Goal: Check status: Check status

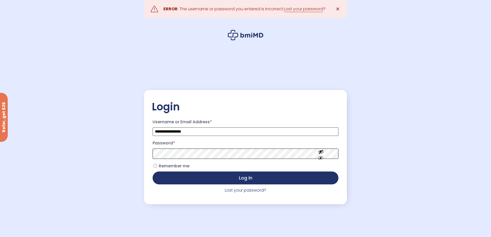
click at [153, 171] on button "Log in" at bounding box center [246, 177] width 186 height 13
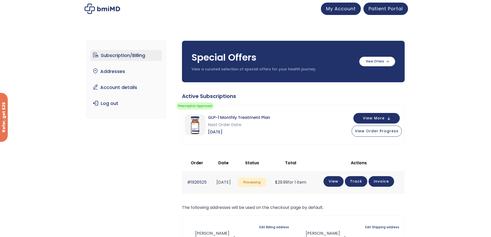
click at [450, 145] on div "Subscription/Billing bmiRewards Addresses Account details Submit a Review Log o…" at bounding box center [245, 166] width 491 height 272
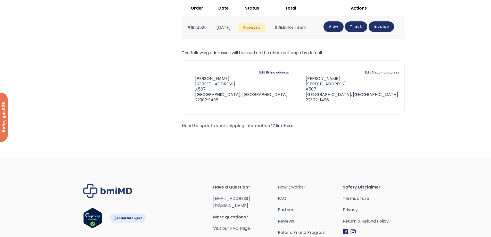
scroll to position [52, 0]
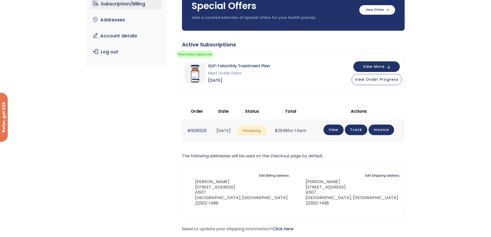
click at [367, 132] on link "Track" at bounding box center [356, 130] width 22 height 11
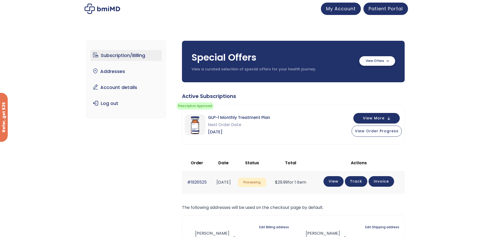
click at [373, 61] on label at bounding box center [377, 61] width 36 height 10
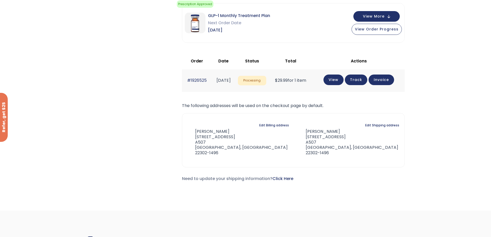
scroll to position [180, 0]
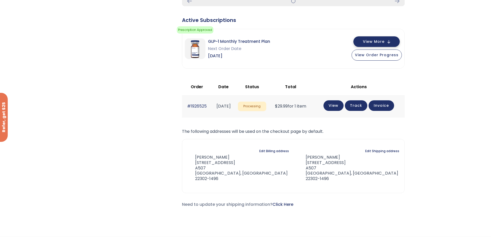
click at [389, 42] on button "View More" at bounding box center [377, 41] width 46 height 11
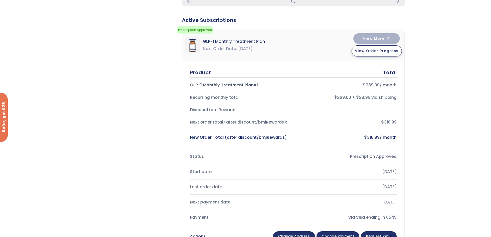
click at [385, 54] on button "View Order Progress" at bounding box center [377, 50] width 50 height 11
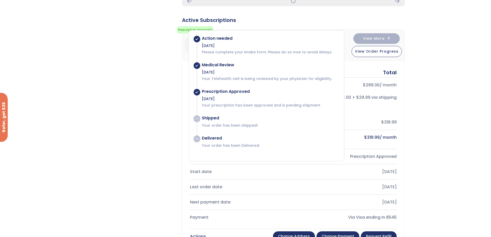
click at [476, 53] on div "Subscription/Billing bmiRewards Addresses Account details Submit a Review Log o…" at bounding box center [245, 129] width 491 height 558
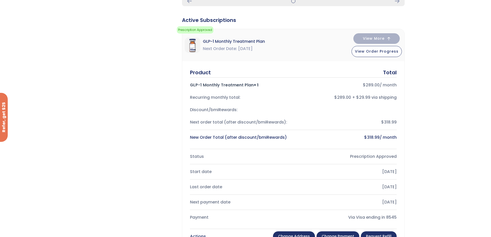
scroll to position [103, 0]
